Goal: Task Accomplishment & Management: Complete application form

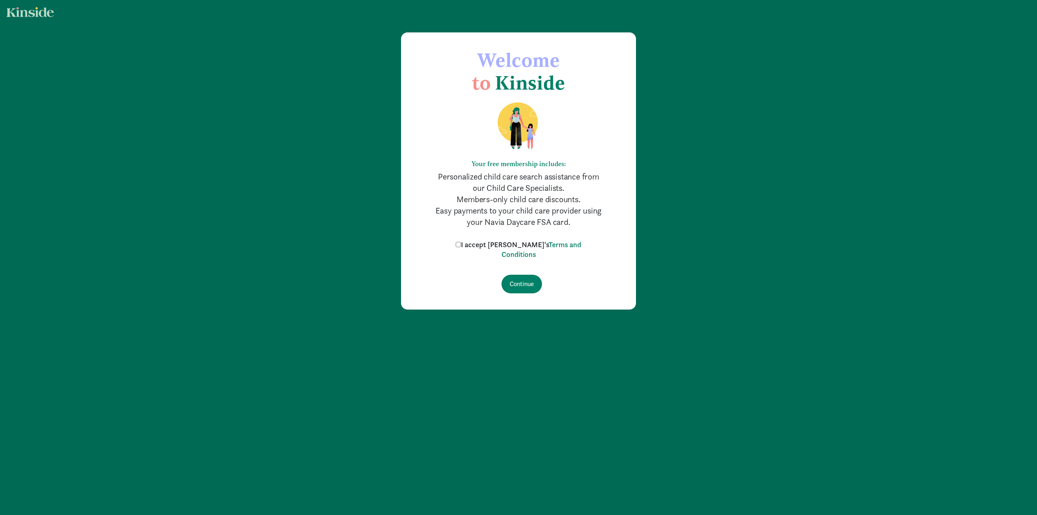
click at [461, 243] on input "I accept [PERSON_NAME]'s Terms and Conditions" at bounding box center [458, 244] width 5 height 5
checkbox input "true"
click at [520, 289] on input "Continue" at bounding box center [522, 284] width 41 height 19
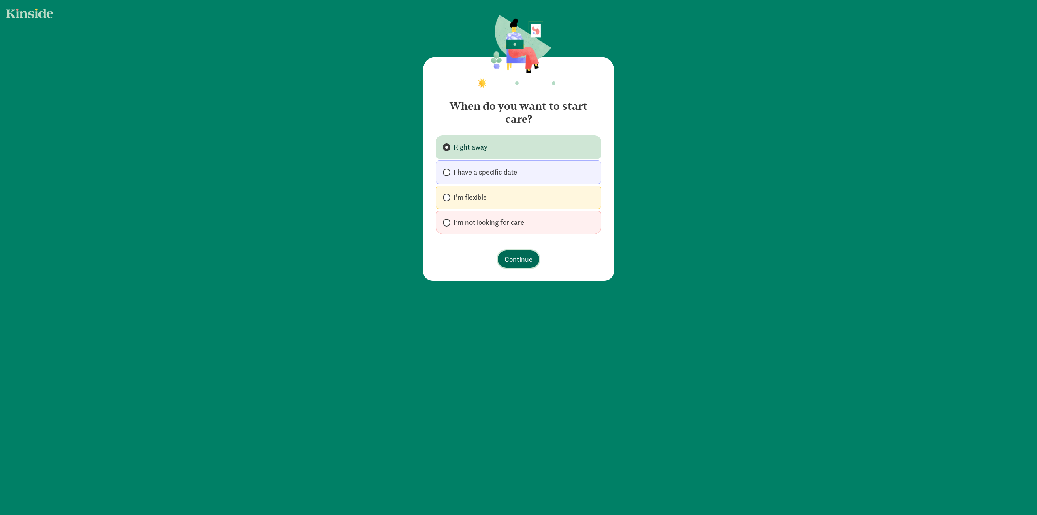
click at [514, 261] on span "Continue" at bounding box center [519, 259] width 28 height 11
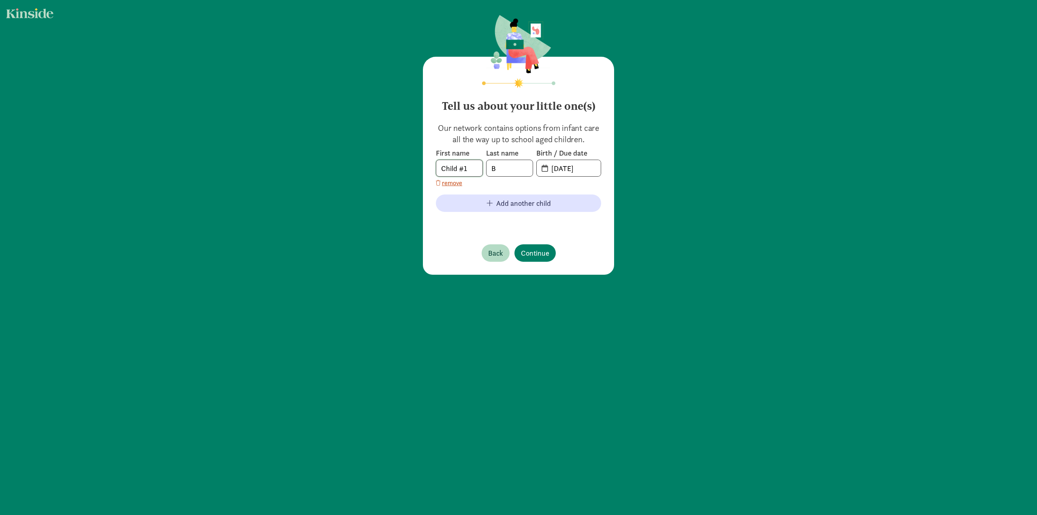
click at [472, 171] on input "Child #1" at bounding box center [459, 168] width 46 height 16
drag, startPoint x: 473, startPoint y: 170, endPoint x: 417, endPoint y: 169, distance: 55.5
click at [417, 169] on div "Tell us about your little one(s) Our network contains options from infant care …" at bounding box center [518, 145] width 1037 height 291
type input "Shae"
type input "Naykodi"
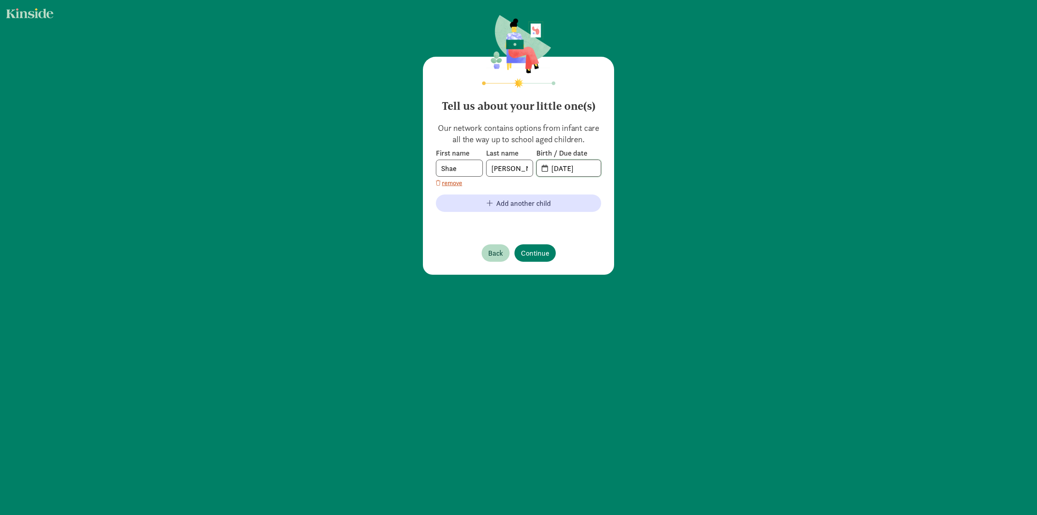
click at [567, 168] on input "09-15-2025" at bounding box center [574, 168] width 54 height 16
click at [541, 168] on span "09-15-2025" at bounding box center [569, 168] width 64 height 16
click at [565, 170] on input "20-25-0915" at bounding box center [574, 168] width 54 height 16
drag, startPoint x: 592, startPoint y: 171, endPoint x: 530, endPoint y: 162, distance: 61.7
click at [530, 162] on div "First name Shae Last name Naykodi Birth / Due date 20-25-0915" at bounding box center [518, 162] width 165 height 28
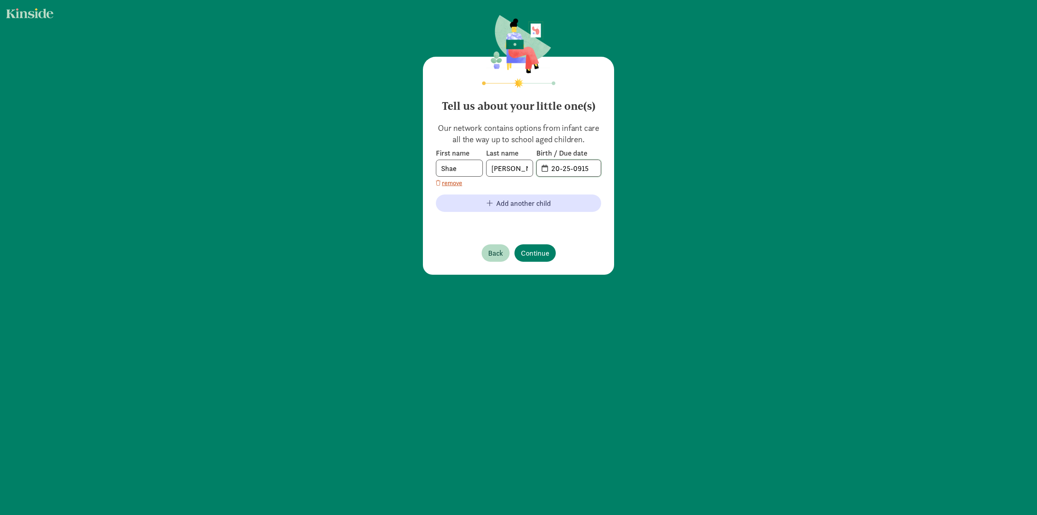
click at [547, 167] on input "20-25-0915" at bounding box center [574, 168] width 54 height 16
click at [541, 170] on span "20-25-0915" at bounding box center [569, 168] width 64 height 16
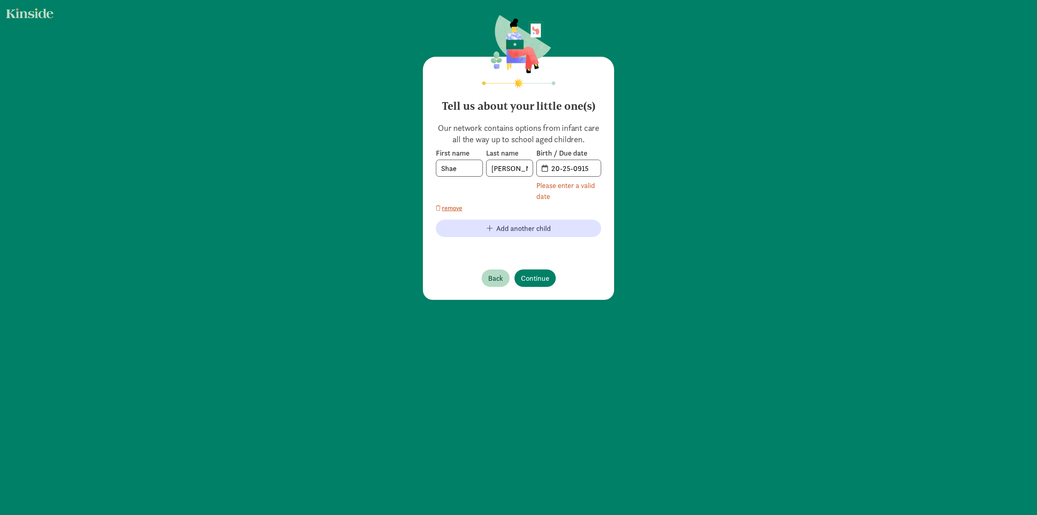
click at [550, 186] on div "Please enter a valid date" at bounding box center [569, 191] width 65 height 22
click at [587, 173] on input "20-25-0915" at bounding box center [574, 168] width 54 height 16
drag, startPoint x: 595, startPoint y: 169, endPoint x: 547, endPoint y: 168, distance: 48.2
click at [547, 168] on input "20-25-0915" at bounding box center [574, 168] width 54 height 16
type input "0"
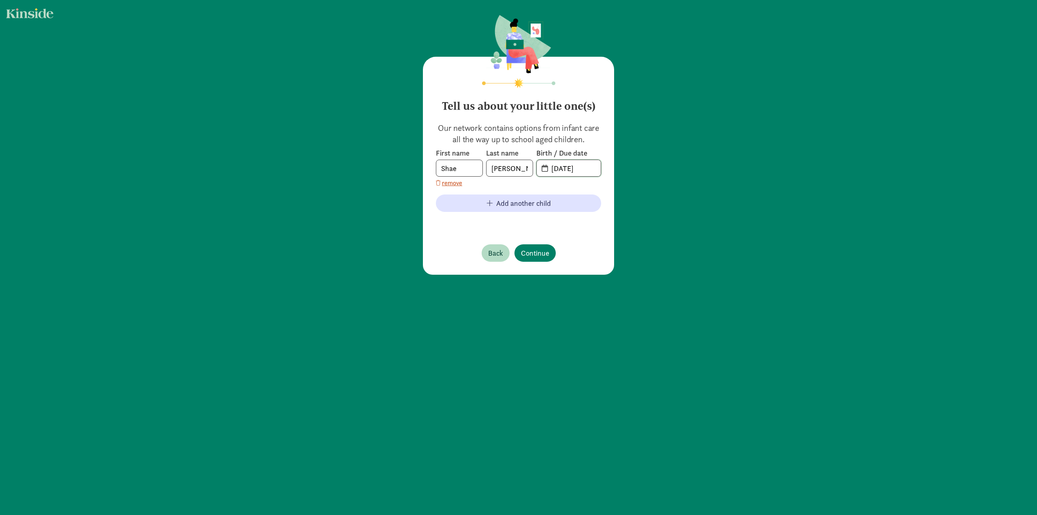
type input "02-18-2023"
click at [534, 256] on span "Continue" at bounding box center [535, 253] width 28 height 11
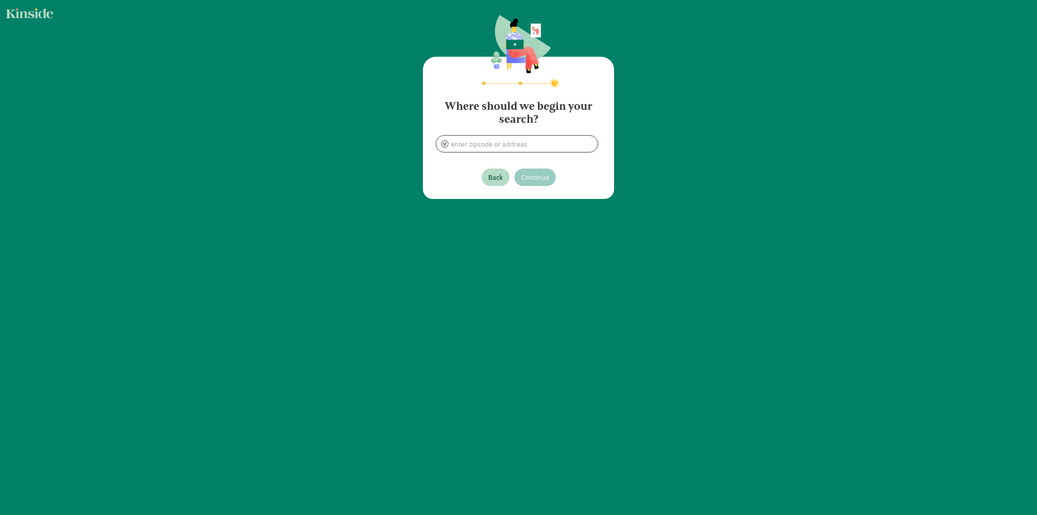
click at [528, 139] on input at bounding box center [516, 144] width 161 height 16
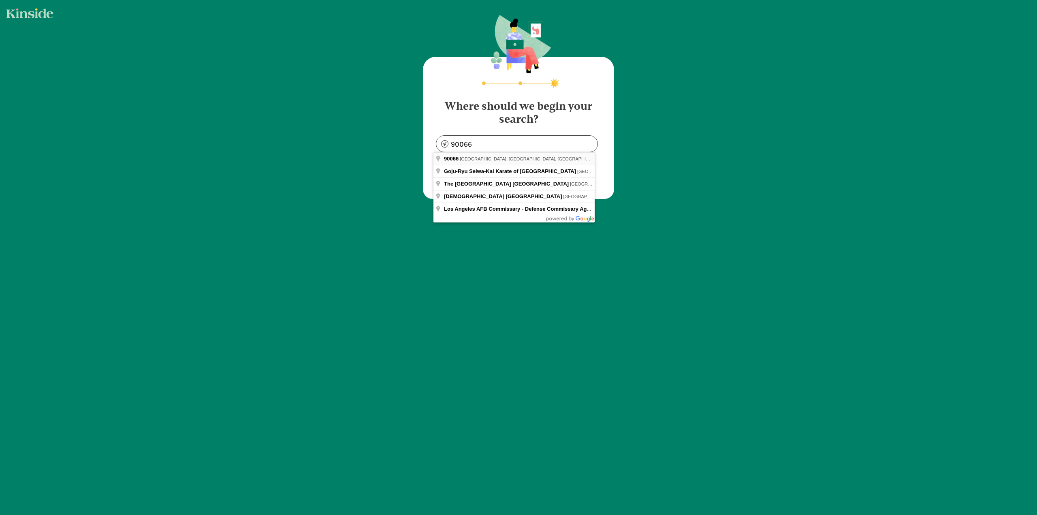
type input "Los Angeles, CA 90066, USA"
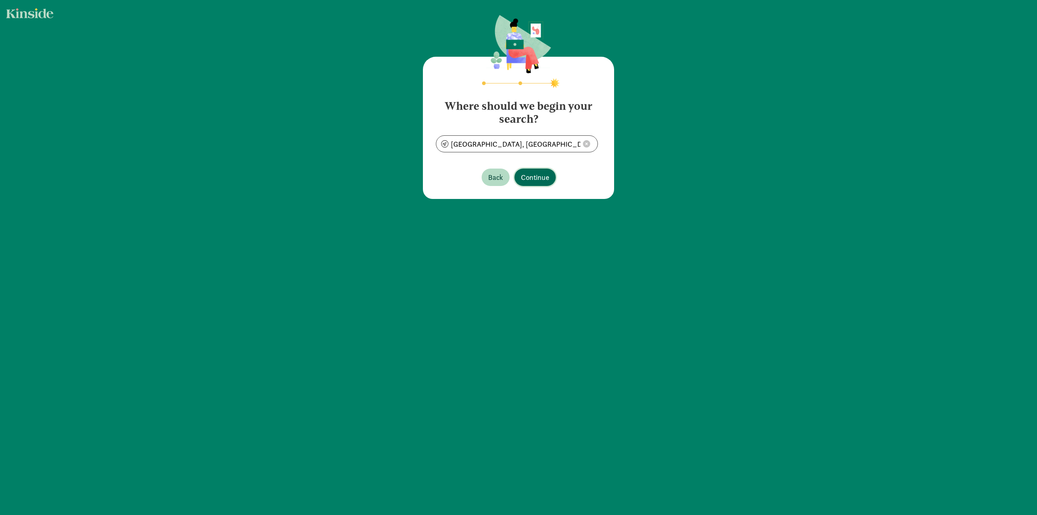
click at [529, 176] on span "Continue" at bounding box center [535, 177] width 28 height 11
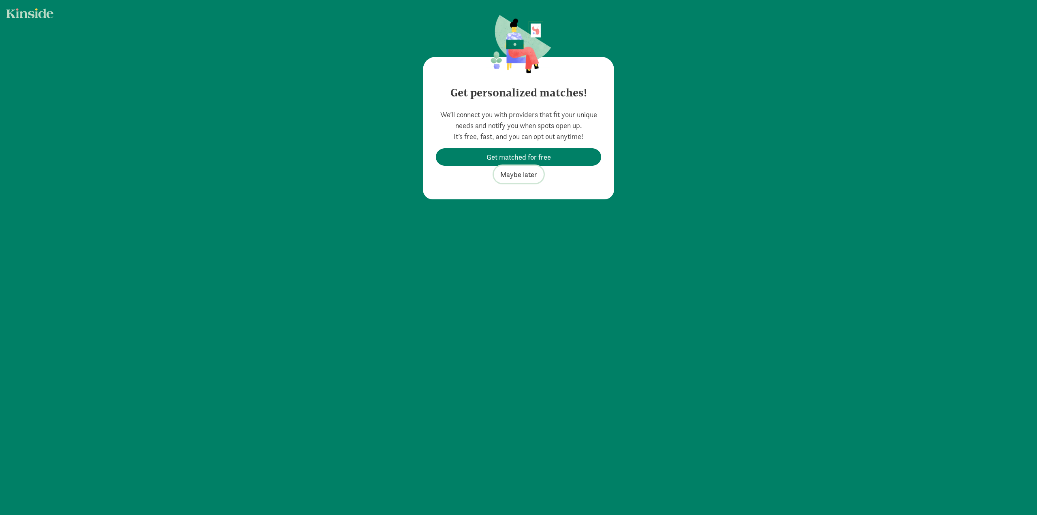
click at [525, 177] on span "Maybe later" at bounding box center [518, 174] width 37 height 11
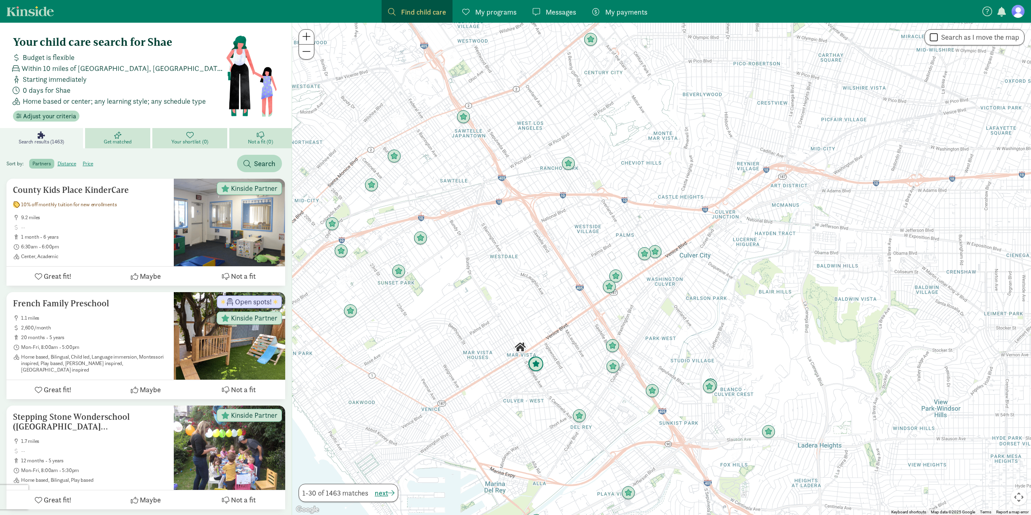
click at [535, 364] on img "Click to see details" at bounding box center [535, 364] width 15 height 15
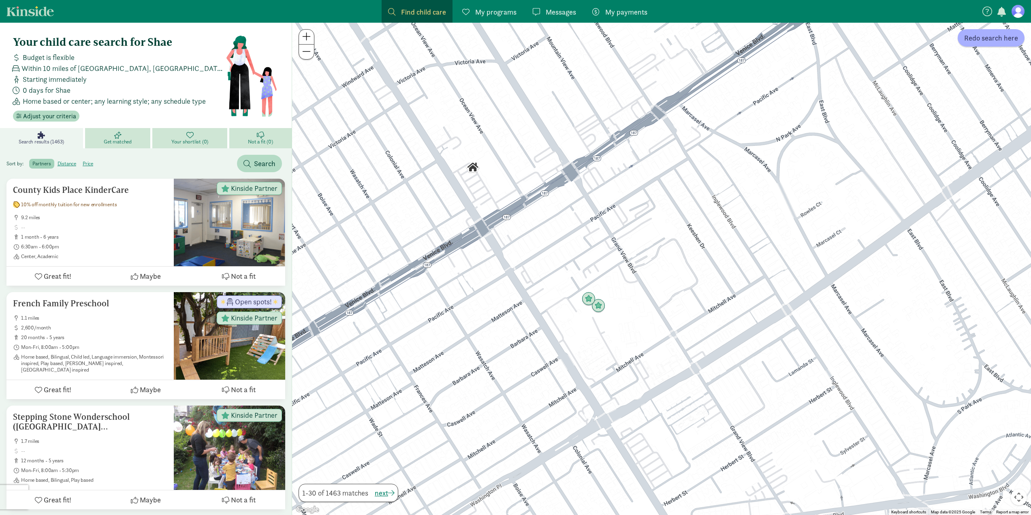
click at [475, 169] on img "Click to see details" at bounding box center [473, 167] width 14 height 14
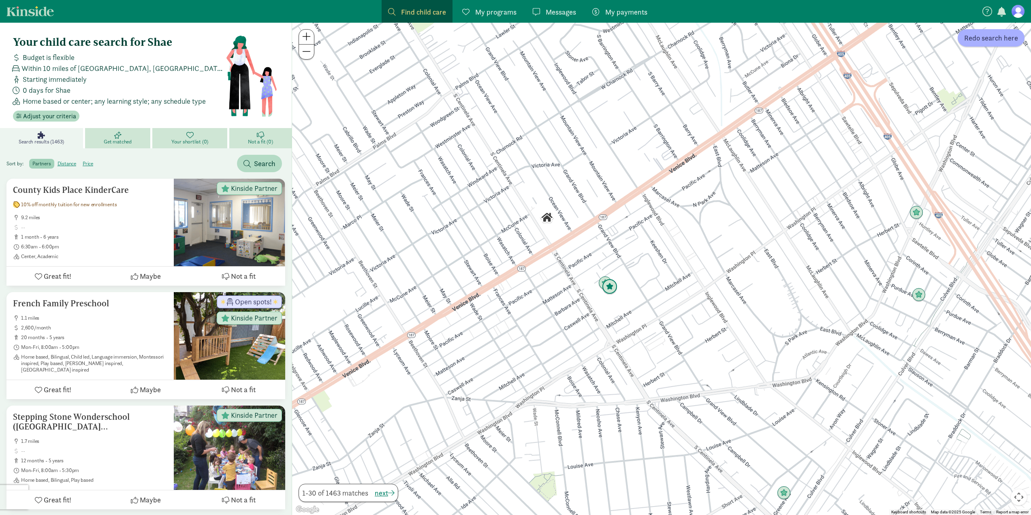
click at [614, 290] on img "Click to see details" at bounding box center [609, 286] width 15 height 15
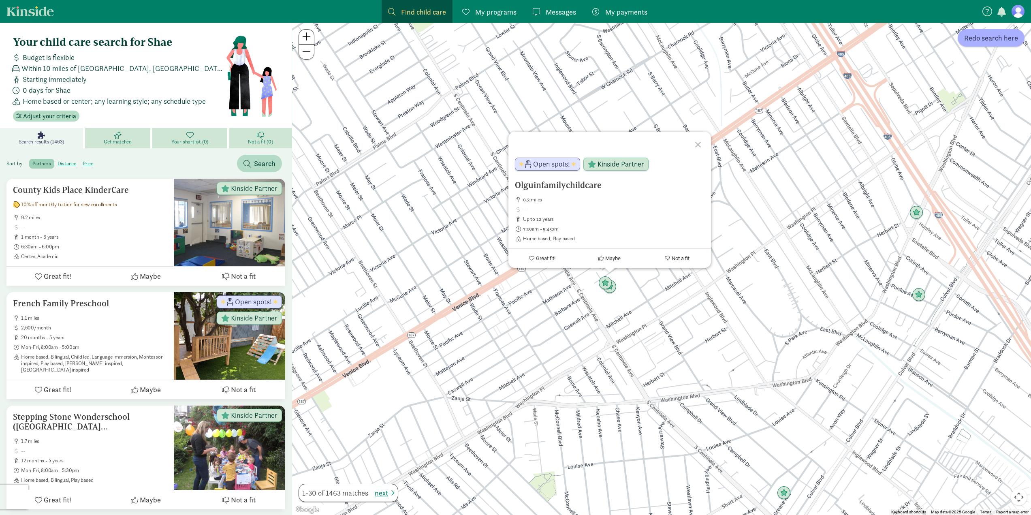
click at [860, 267] on div "Olguinfamilychildcare 0.3 miles up to 12 years 7:00am - 5:45pm Home based, Play…" at bounding box center [661, 269] width 739 height 492
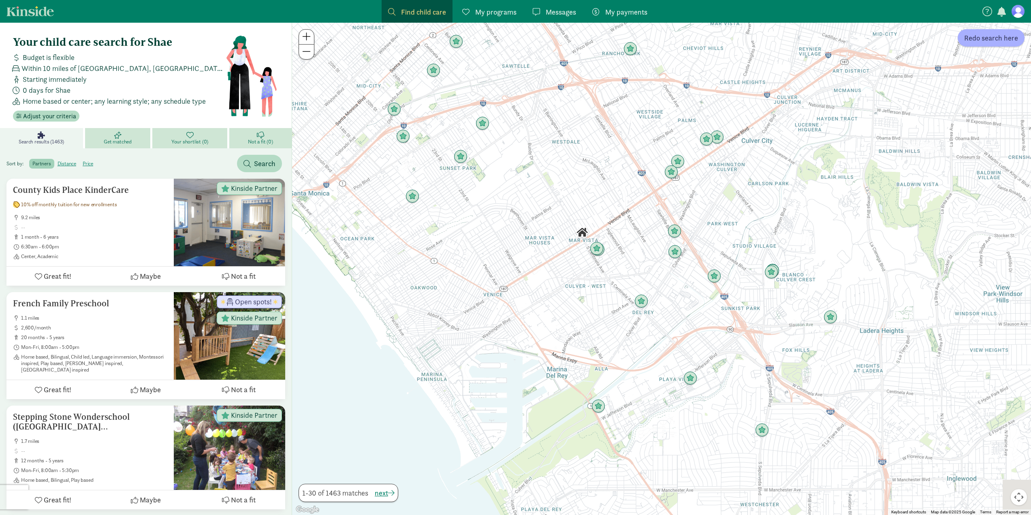
drag, startPoint x: 798, startPoint y: 259, endPoint x: 594, endPoint y: 235, distance: 205.2
click at [594, 235] on div at bounding box center [661, 269] width 739 height 492
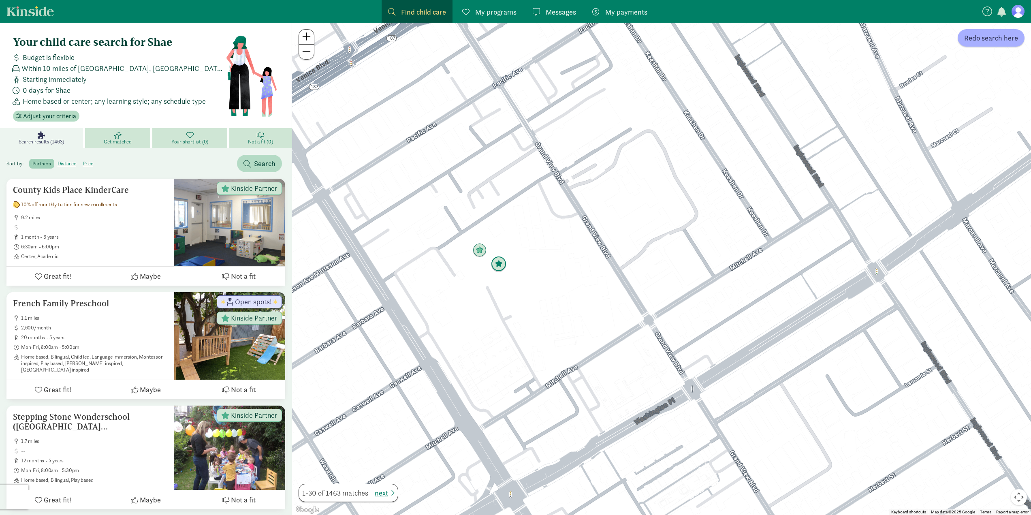
click at [496, 263] on img "Click to see details" at bounding box center [498, 264] width 15 height 15
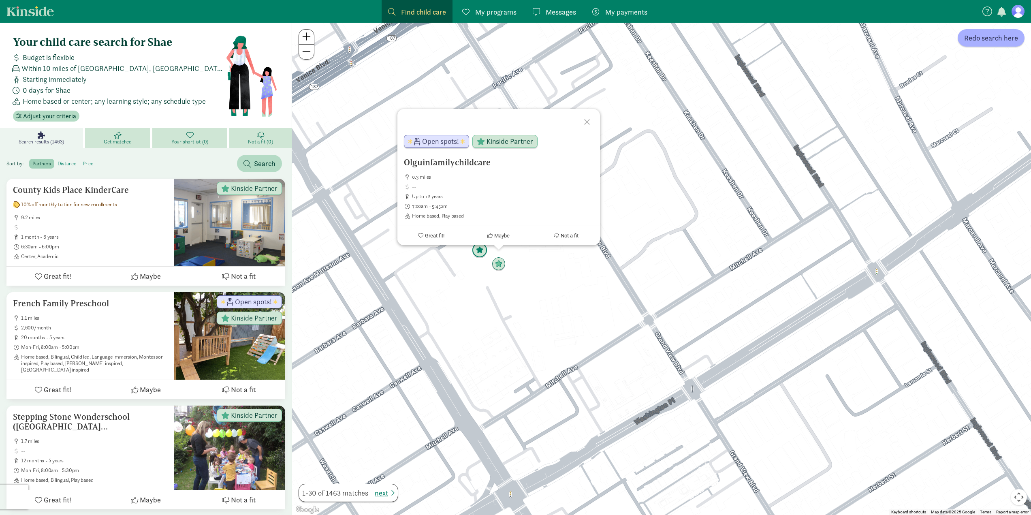
click at [477, 257] on img "Click to see details" at bounding box center [479, 250] width 15 height 15
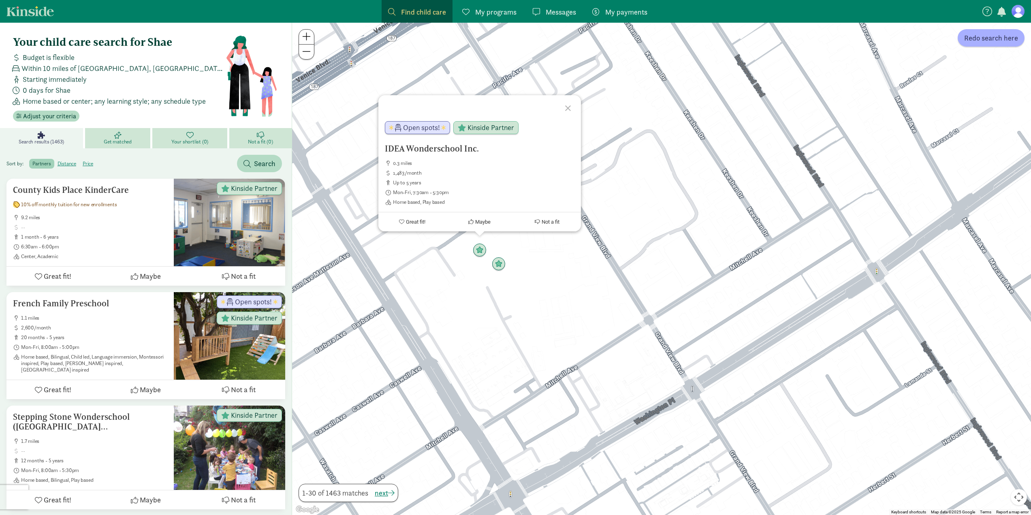
click at [448, 304] on div "To navigate, press the arrow keys. IDEA Wonderschool Inc. 0.3 miles 1,483/month…" at bounding box center [661, 269] width 739 height 492
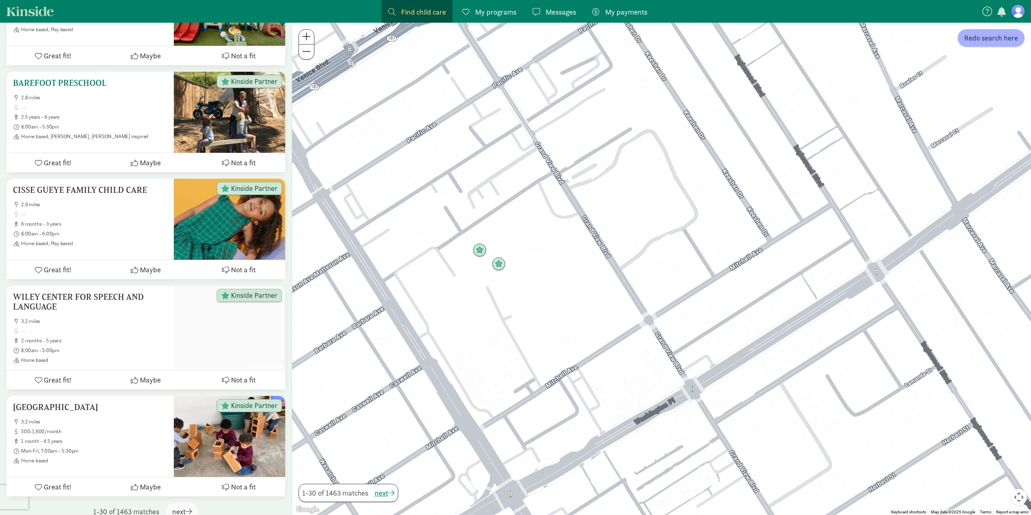
scroll to position [2923, 0]
